Goal: Navigation & Orientation: Find specific page/section

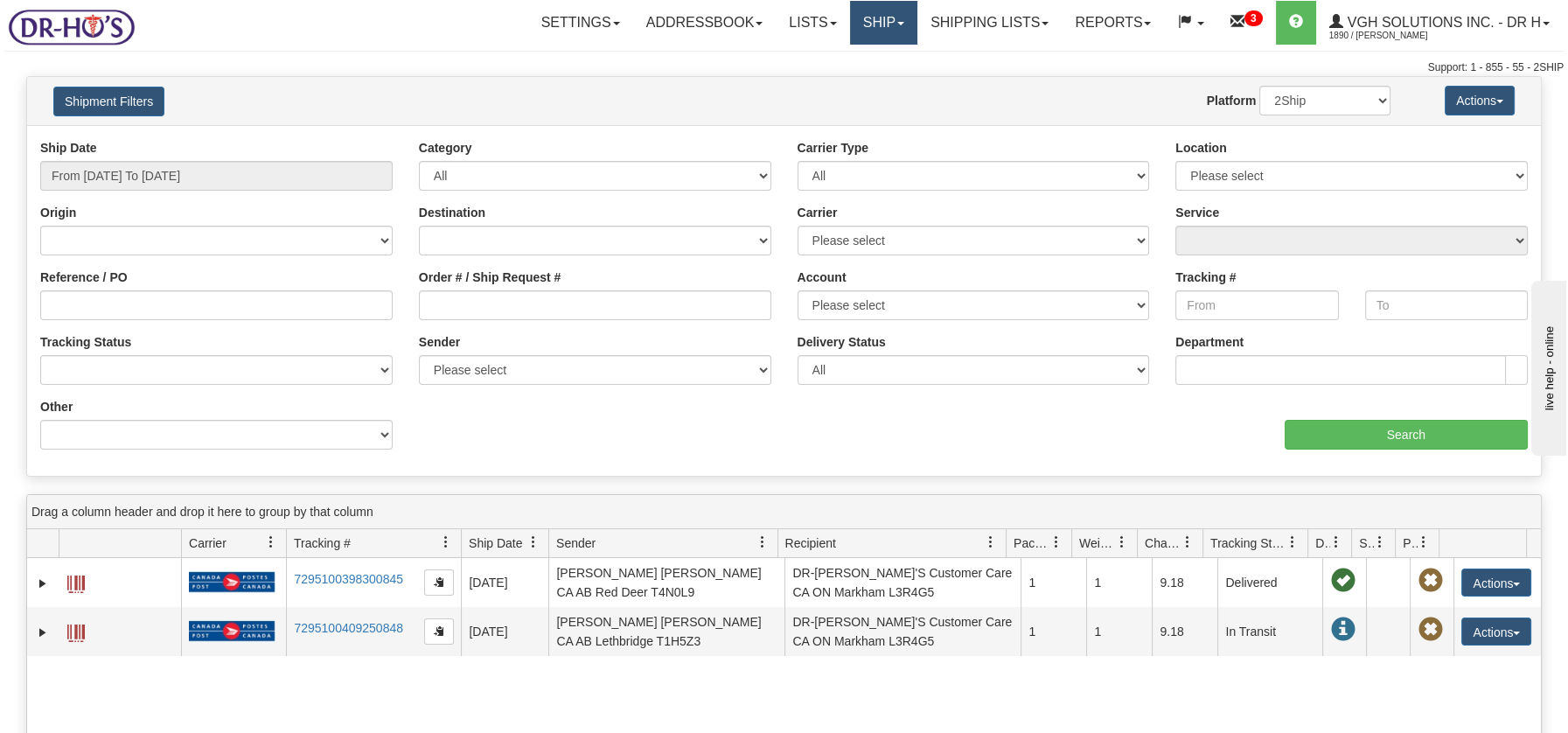
click at [869, 19] on link "Ship" at bounding box center [883, 22] width 67 height 44
click at [860, 77] on span "OnHold / Order Queue" at bounding box center [837, 84] width 123 height 14
